Goal: Task Accomplishment & Management: Use online tool/utility

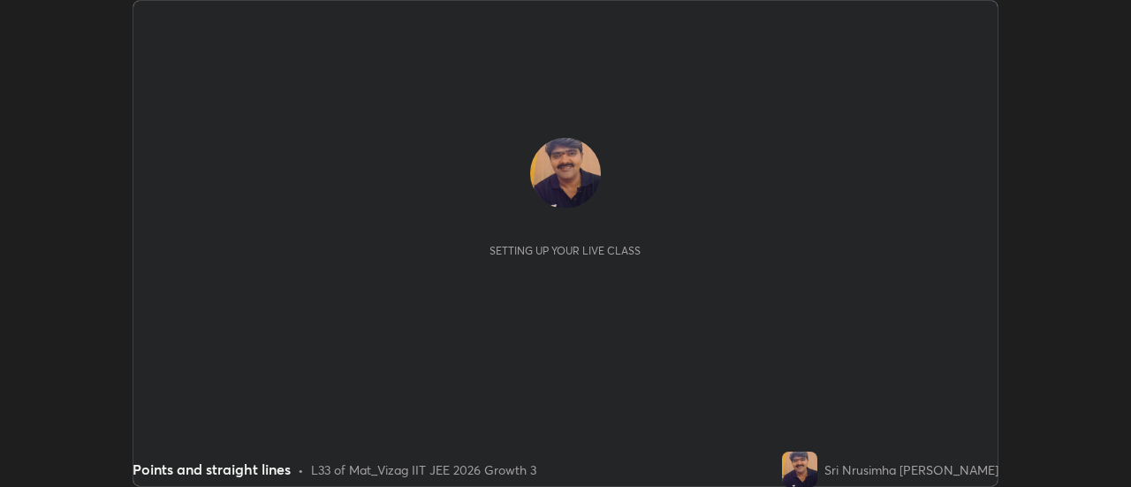
scroll to position [487, 1131]
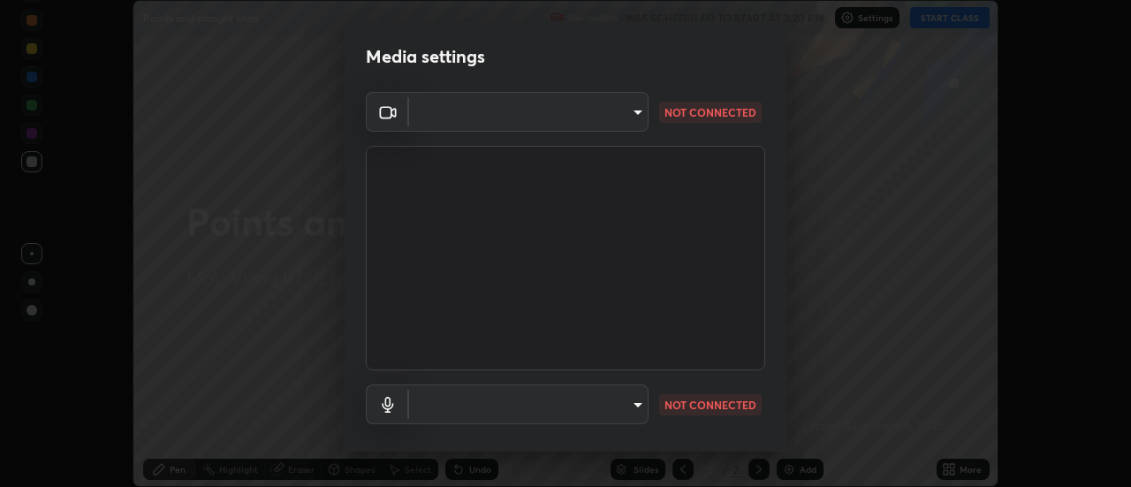
type input "a160d1f8b9ea6b96284e5021699d908bde422b674241d301862b99b2bba0666c"
type input "default"
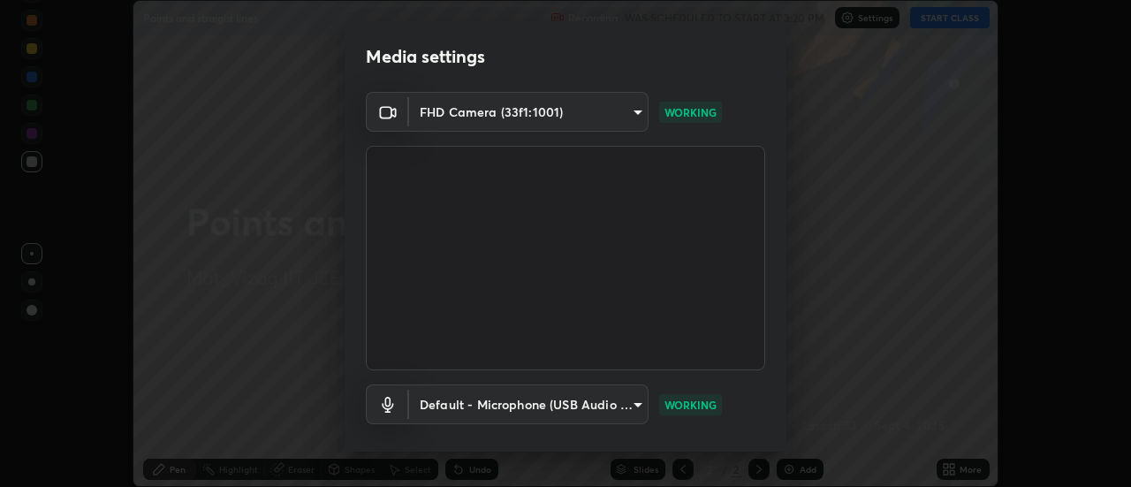
click at [605, 405] on body "Erase all Points and straight lines Recording WAS SCHEDULED TO START AT 3:20 PM…" at bounding box center [565, 243] width 1131 height 487
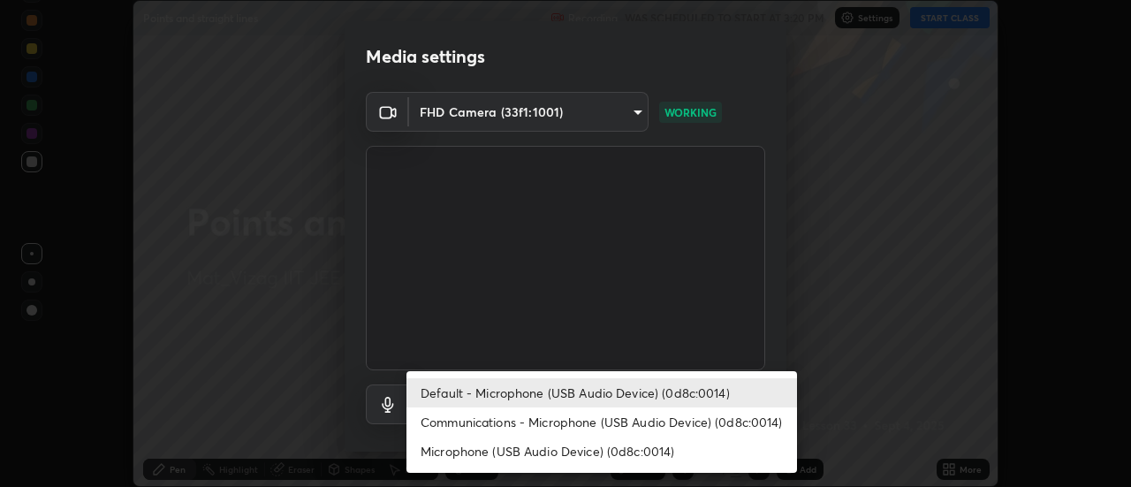
click at [615, 395] on li "Default - Microphone (USB Audio Device) (0d8c:0014)" at bounding box center [602, 392] width 391 height 29
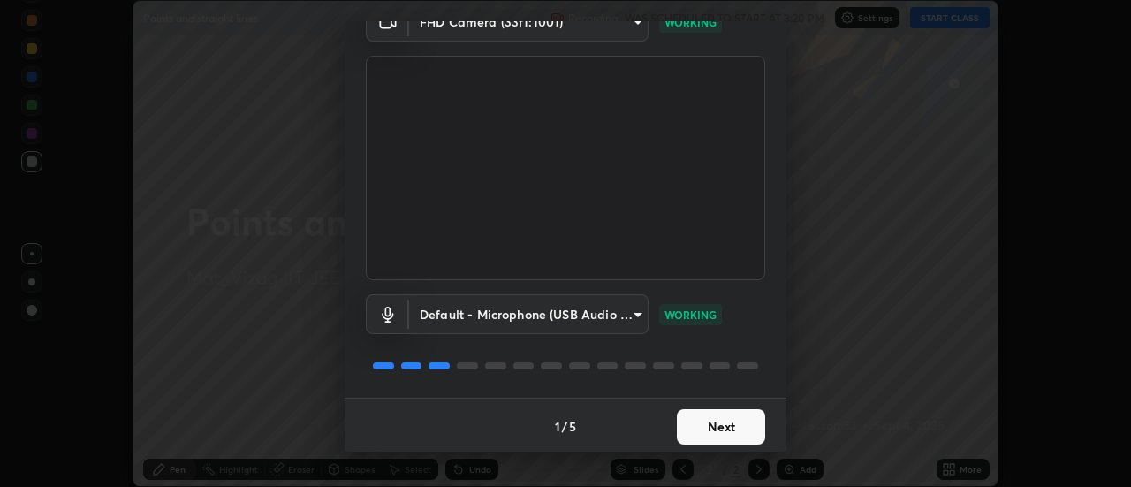
scroll to position [93, 0]
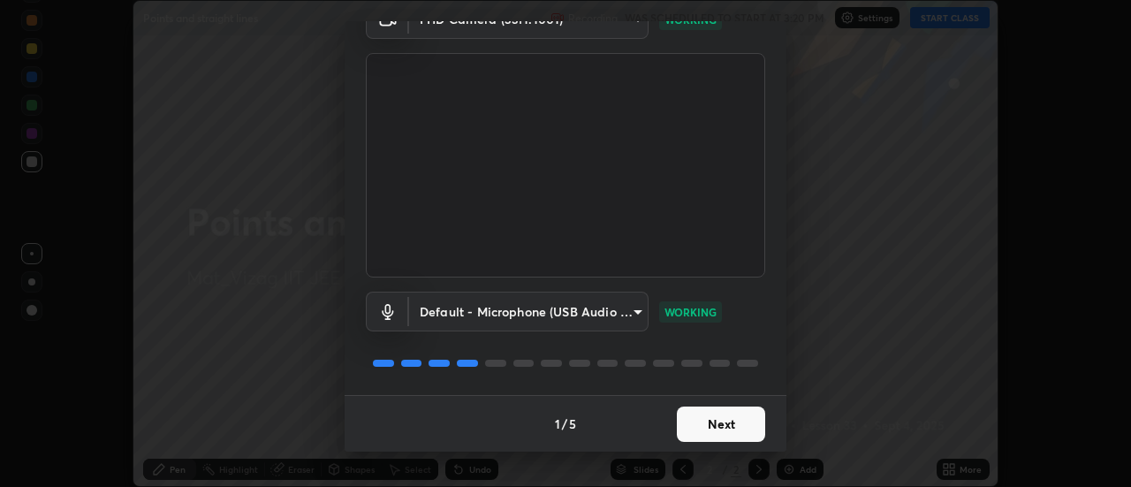
click at [715, 430] on button "Next" at bounding box center [721, 424] width 88 height 35
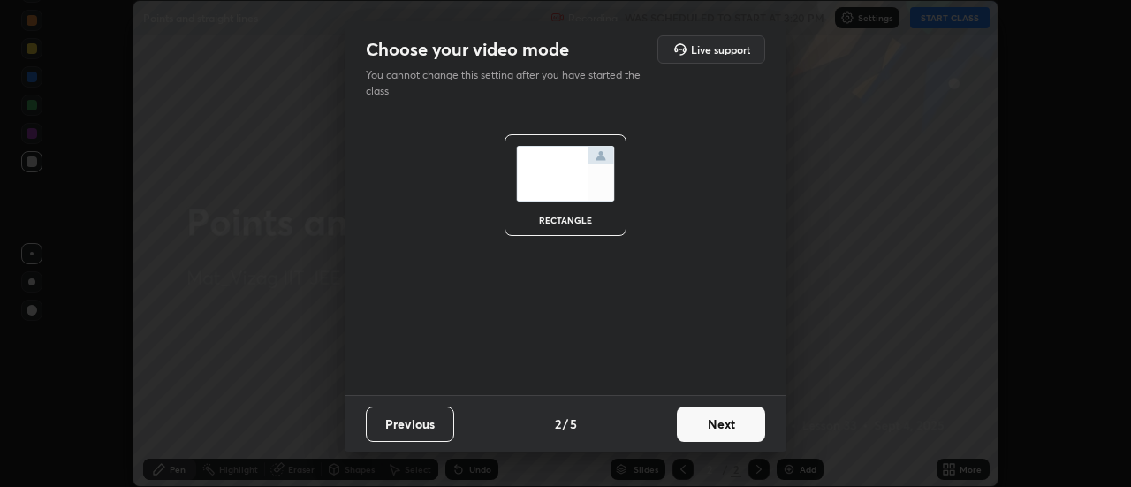
click at [698, 416] on button "Next" at bounding box center [721, 424] width 88 height 35
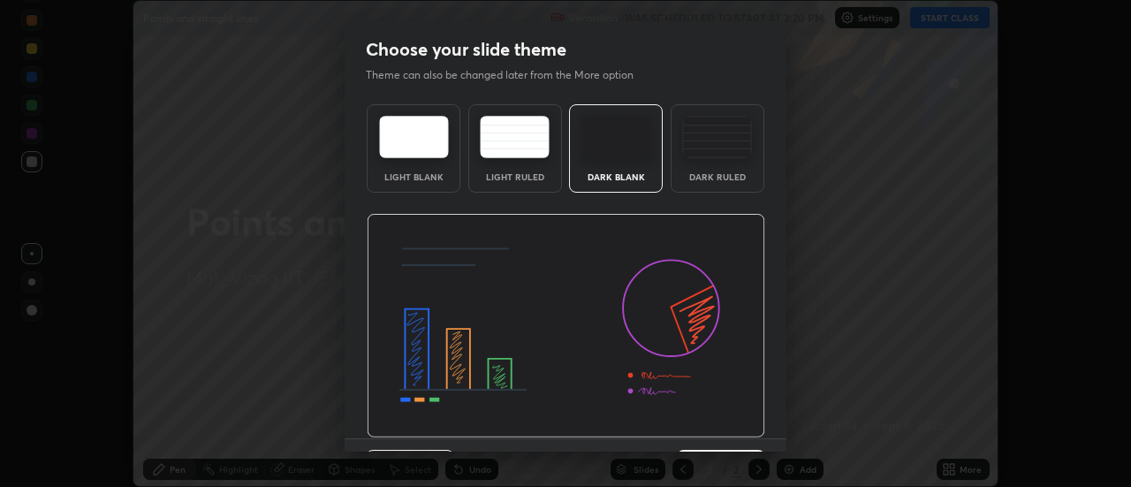
scroll to position [43, 0]
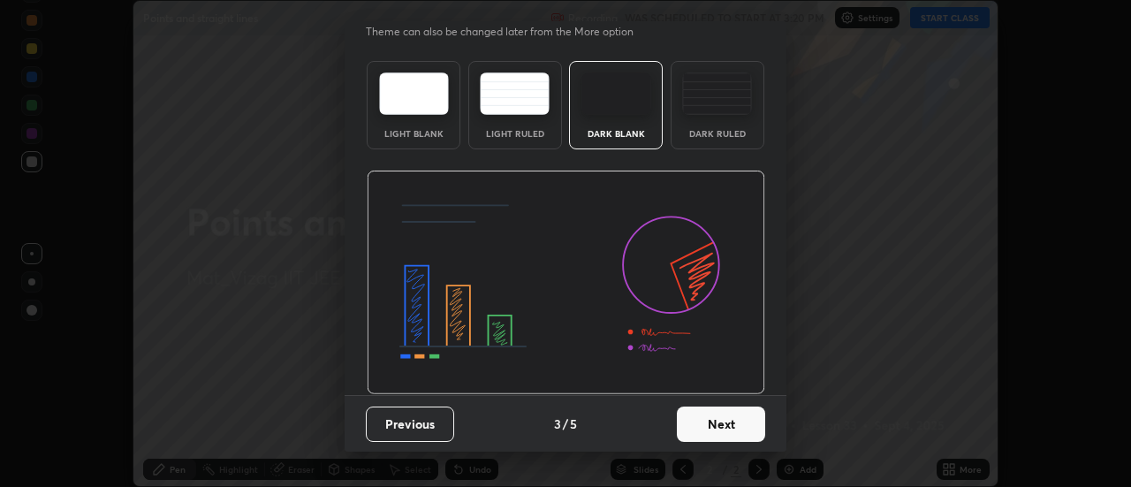
click at [698, 412] on button "Next" at bounding box center [721, 424] width 88 height 35
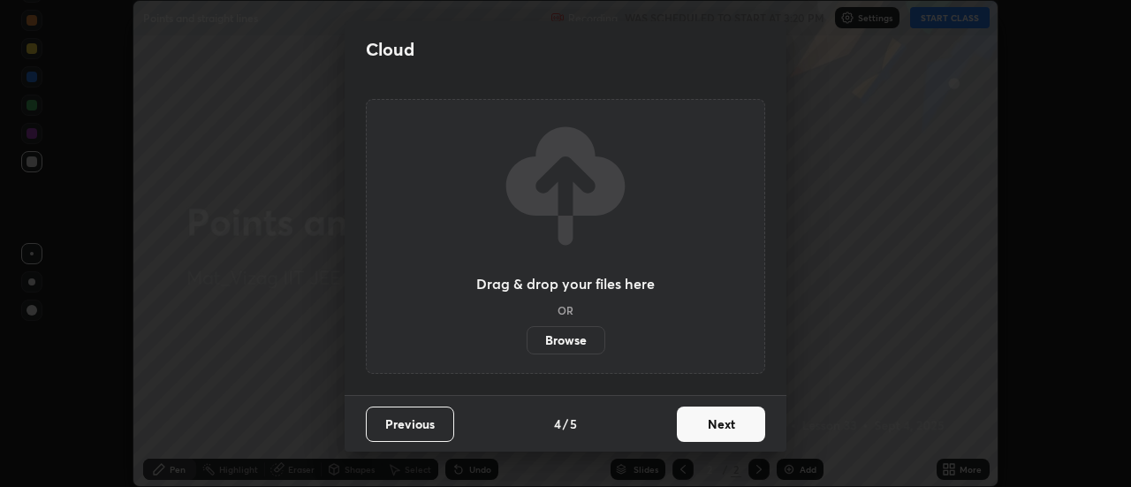
scroll to position [0, 0]
click at [699, 425] on button "Next" at bounding box center [721, 424] width 88 height 35
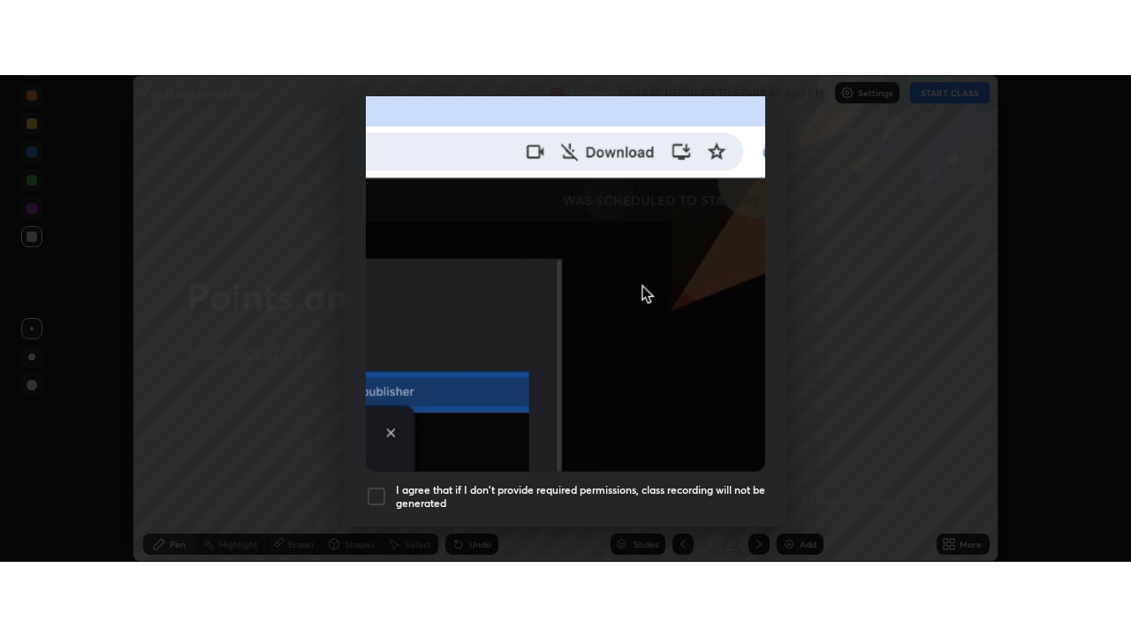
scroll to position [453, 0]
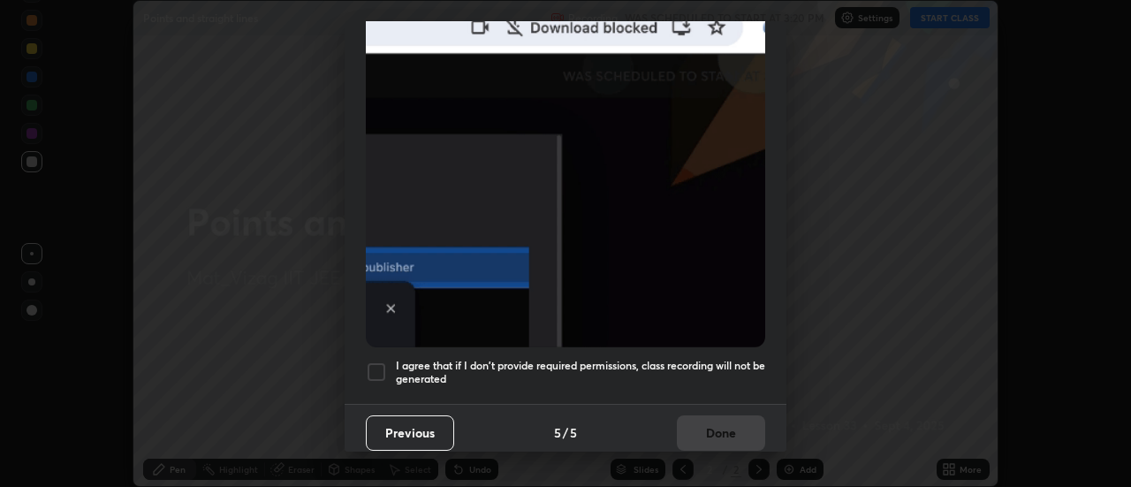
click at [391, 362] on div "I agree that if I don't provide required permissions, class recording will not …" at bounding box center [566, 372] width 400 height 21
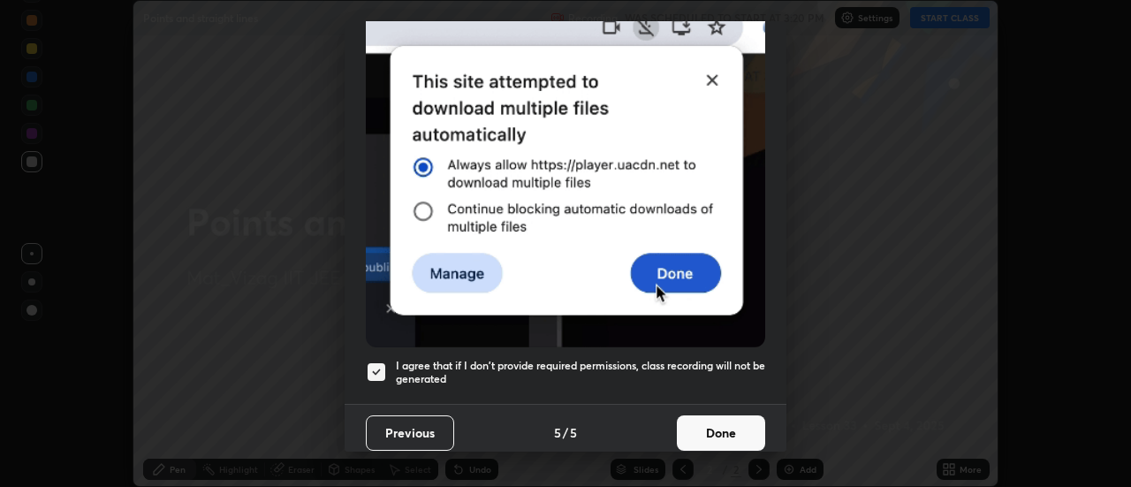
click at [693, 423] on button "Done" at bounding box center [721, 432] width 88 height 35
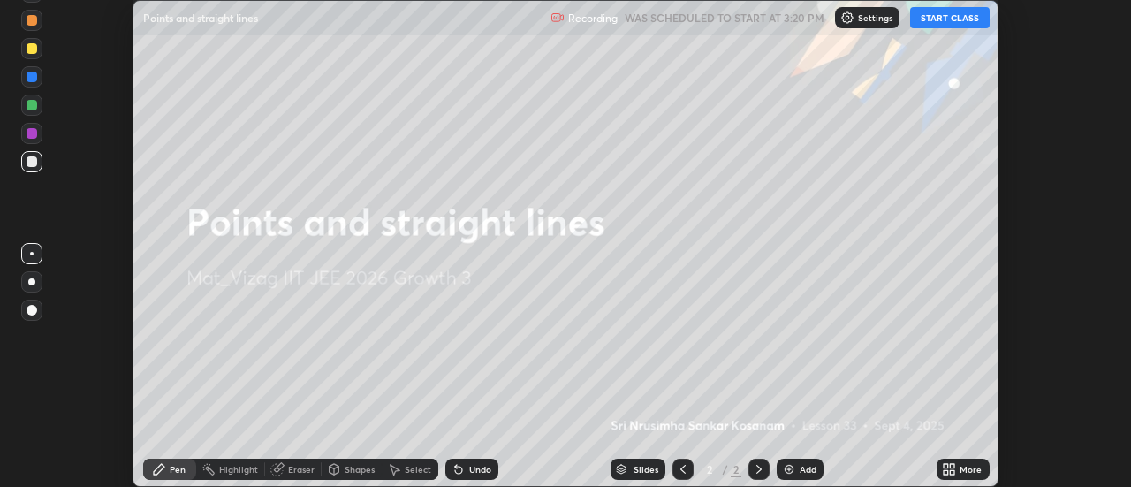
click at [951, 21] on button "START CLASS" at bounding box center [950, 17] width 80 height 21
click at [789, 466] on img at bounding box center [789, 469] width 14 height 14
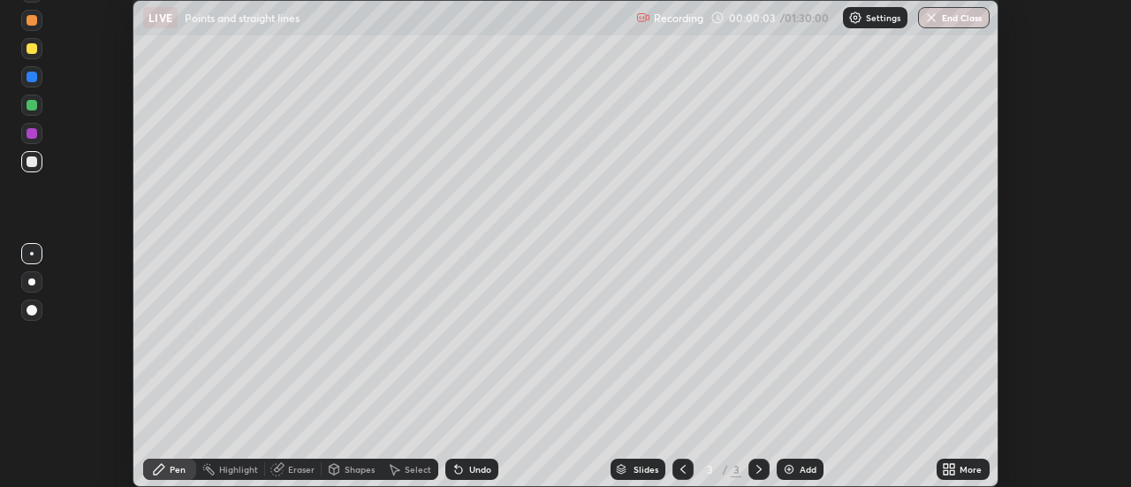
click at [958, 468] on div "More" at bounding box center [963, 469] width 53 height 21
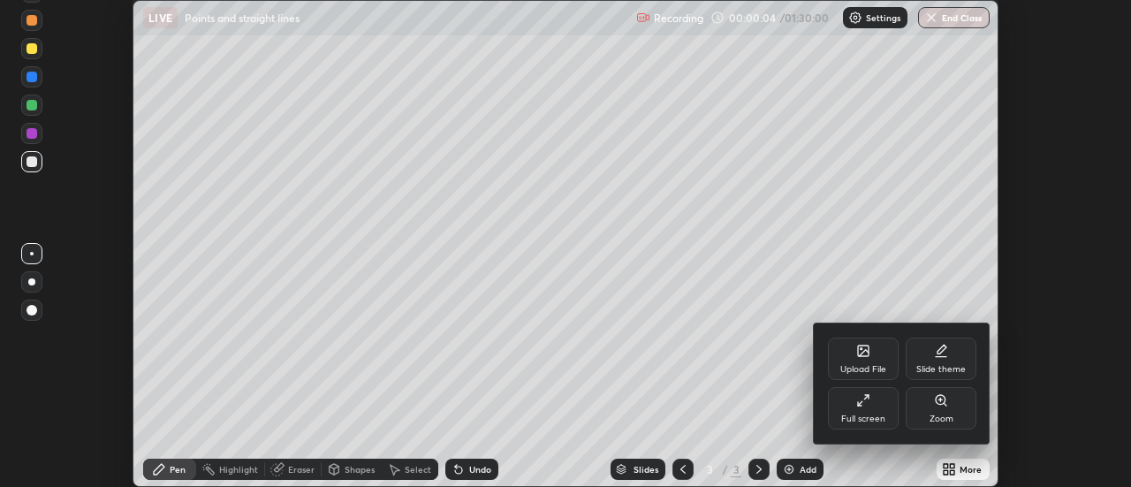
click at [876, 405] on div "Full screen" at bounding box center [863, 408] width 71 height 42
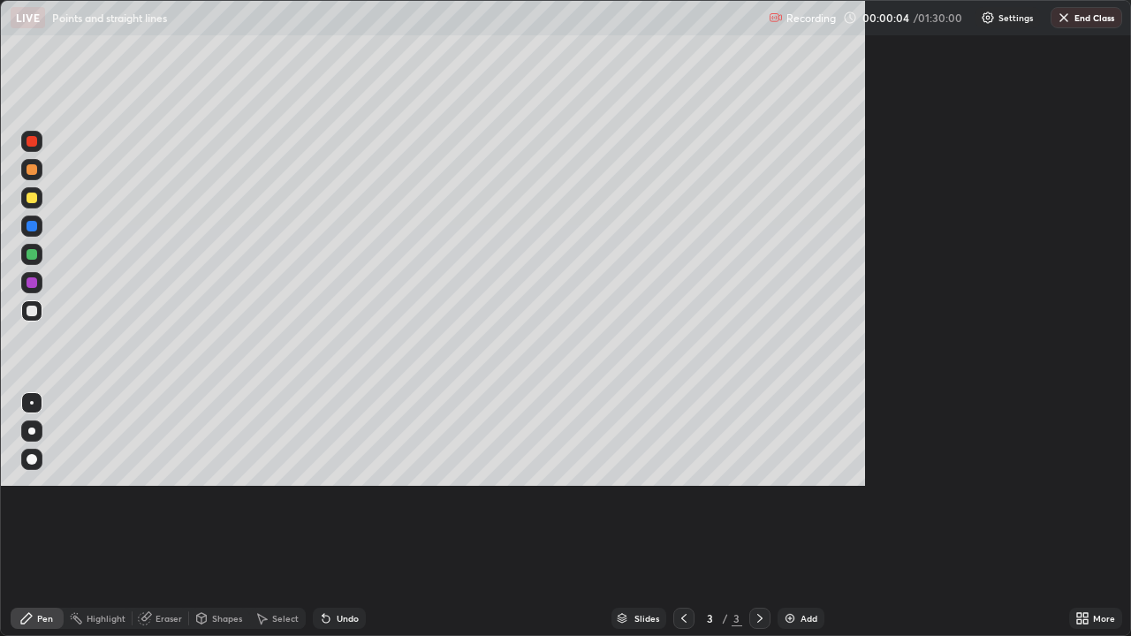
scroll to position [636, 1131]
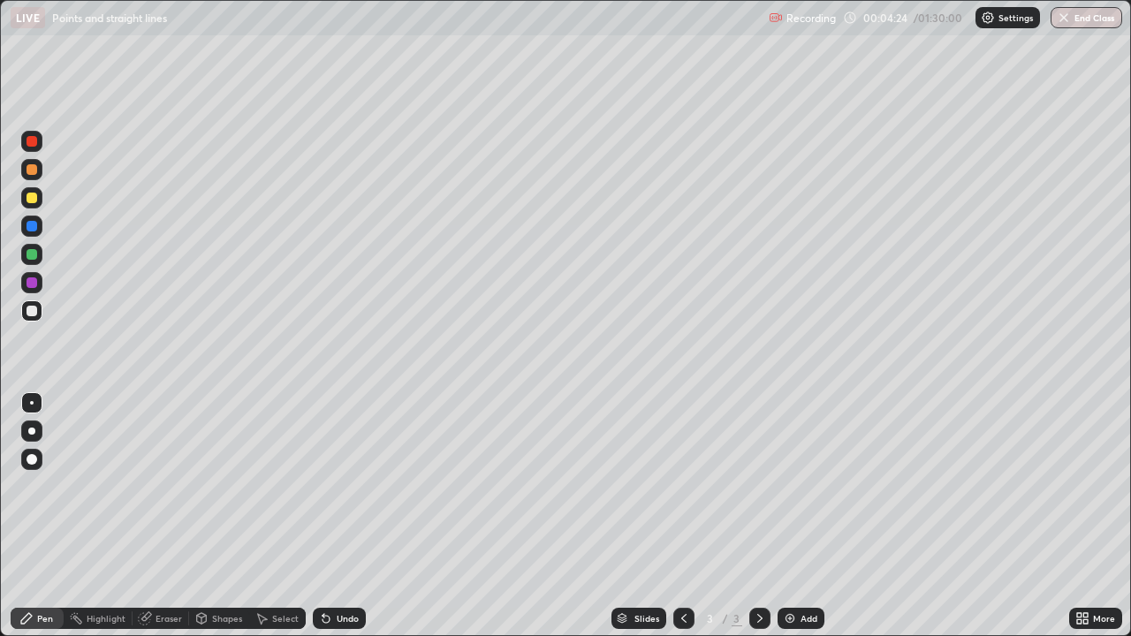
click at [332, 486] on div "Undo" at bounding box center [339, 618] width 53 height 21
click at [347, 486] on div "Undo" at bounding box center [348, 618] width 22 height 9
click at [339, 486] on div "Undo" at bounding box center [348, 618] width 22 height 9
click at [340, 486] on div "Undo" at bounding box center [348, 618] width 22 height 9
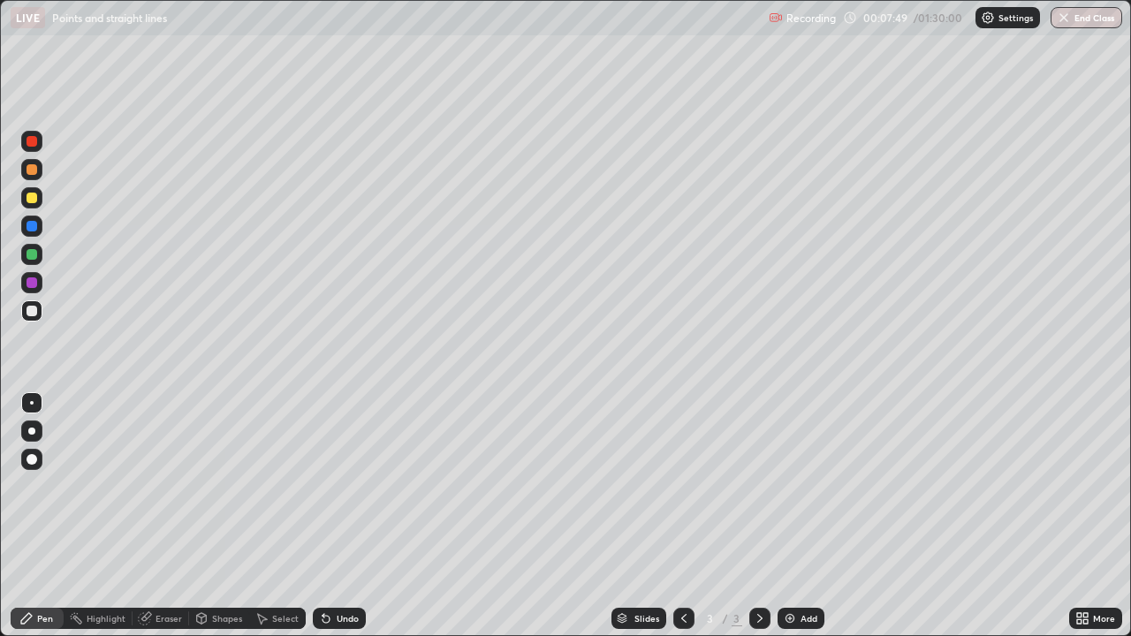
click at [342, 486] on div "Undo" at bounding box center [348, 618] width 22 height 9
click at [344, 486] on div "Undo" at bounding box center [348, 618] width 22 height 9
click at [340, 486] on div "Undo" at bounding box center [348, 618] width 22 height 9
click at [341, 486] on div "Undo" at bounding box center [348, 618] width 22 height 9
click at [793, 486] on img at bounding box center [790, 619] width 14 height 14
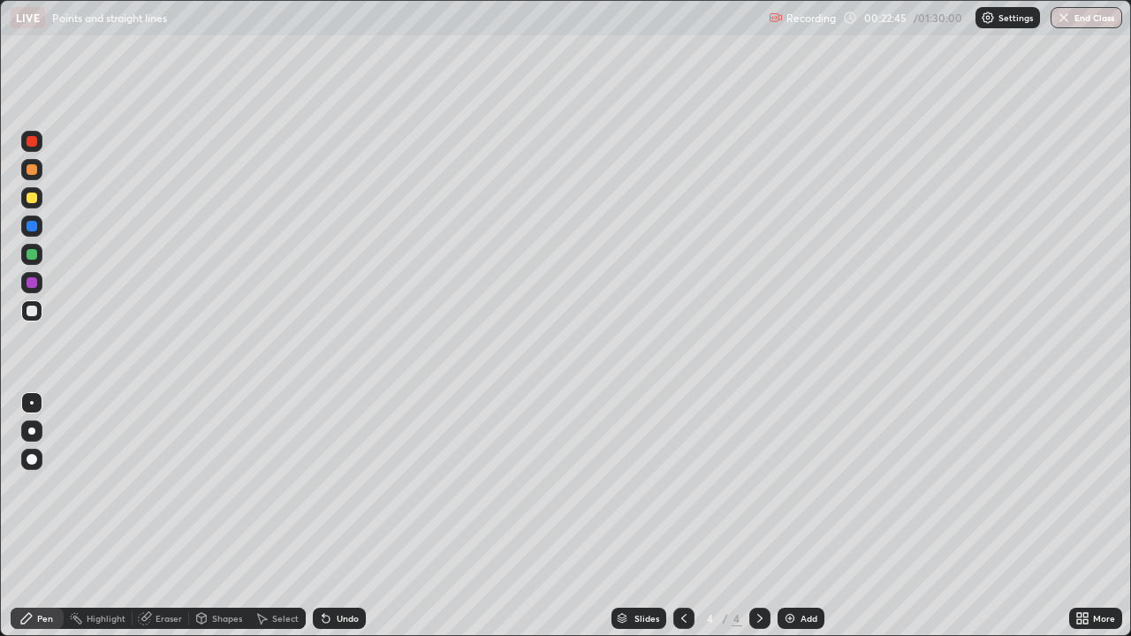
click at [337, 486] on div "Undo" at bounding box center [348, 618] width 22 height 9
click at [339, 486] on div "Undo" at bounding box center [348, 618] width 22 height 9
click at [331, 486] on div "Undo" at bounding box center [339, 618] width 53 height 21
click at [805, 486] on div "Add" at bounding box center [809, 618] width 17 height 9
click at [332, 486] on div "Undo" at bounding box center [339, 618] width 53 height 21
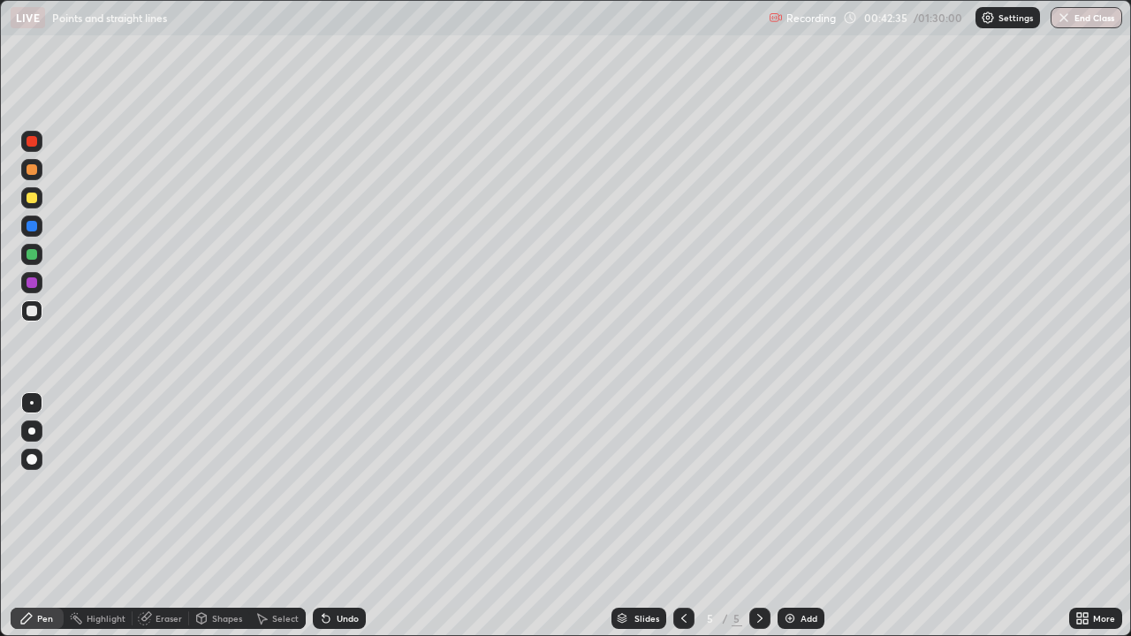
click at [337, 486] on div "Undo" at bounding box center [348, 618] width 22 height 9
click at [796, 486] on div "Add" at bounding box center [801, 618] width 47 height 21
click at [787, 486] on img at bounding box center [790, 619] width 14 height 14
click at [339, 486] on div "Undo" at bounding box center [348, 618] width 22 height 9
click at [337, 486] on div "Undo" at bounding box center [348, 618] width 22 height 9
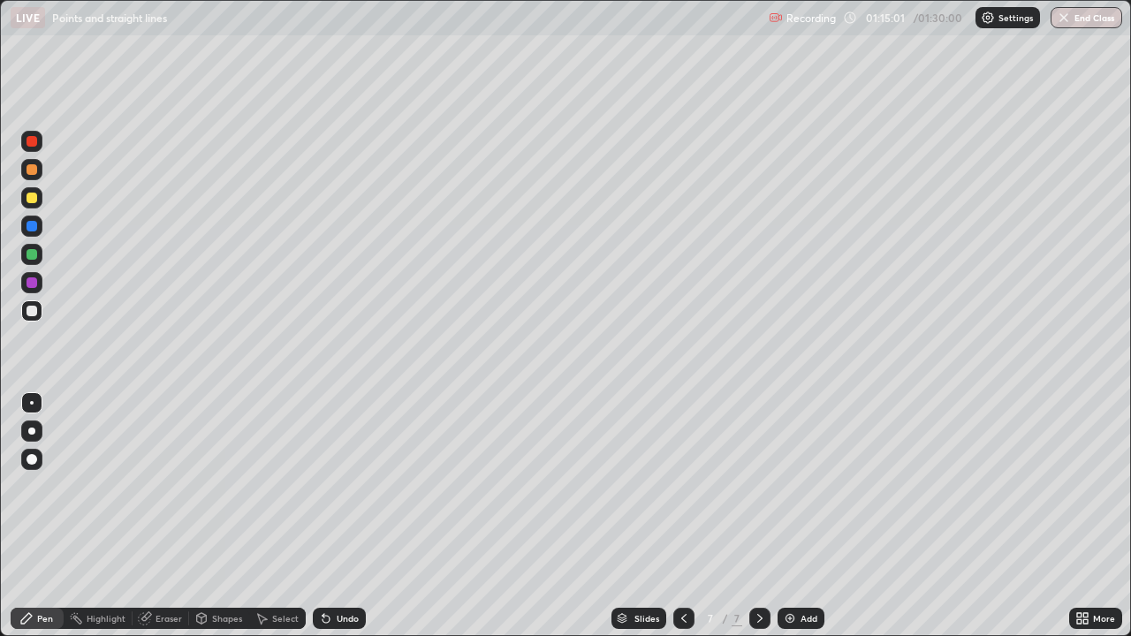
click at [803, 486] on div "Add" at bounding box center [801, 618] width 47 height 21
click at [1080, 20] on button "End Class" at bounding box center [1087, 17] width 72 height 21
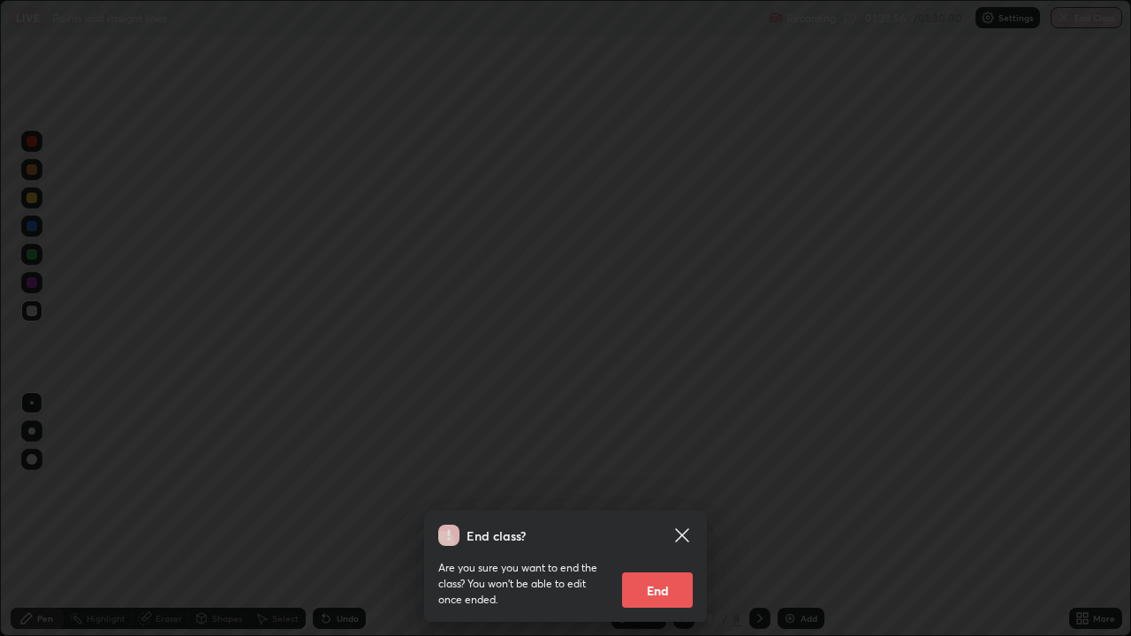
click at [670, 486] on button "End" at bounding box center [657, 590] width 71 height 35
